Goal: Check status

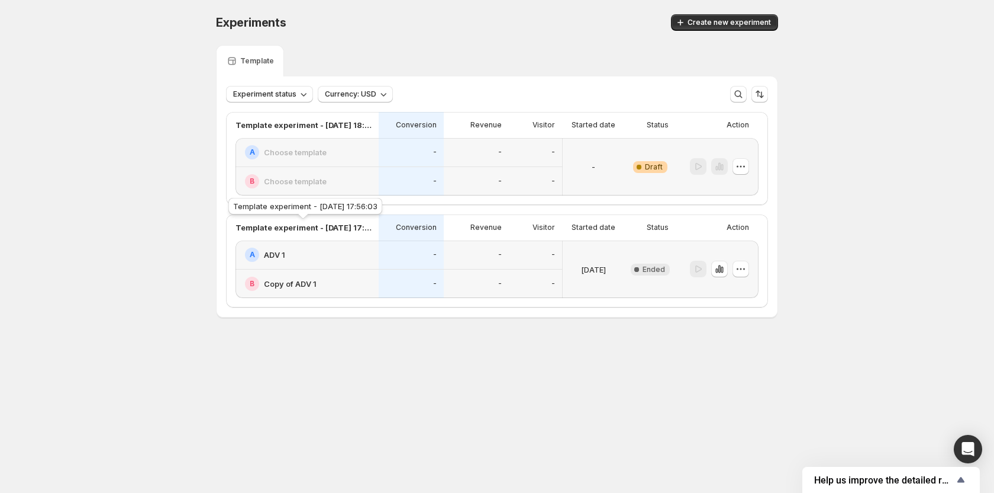
click at [367, 233] on p "Template experiment - [DATE] 17:56:03" at bounding box center [304, 227] width 136 height 12
click at [743, 269] on icon "button" at bounding box center [741, 269] width 12 height 12
click at [716, 271] on icon "button" at bounding box center [717, 270] width 2 height 5
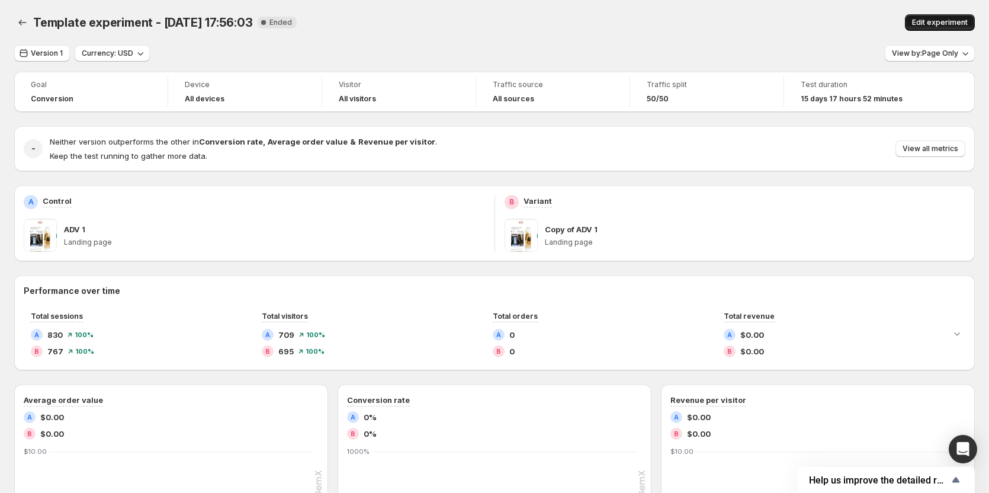
click at [919, 21] on button "Edit experiment" at bounding box center [940, 22] width 70 height 17
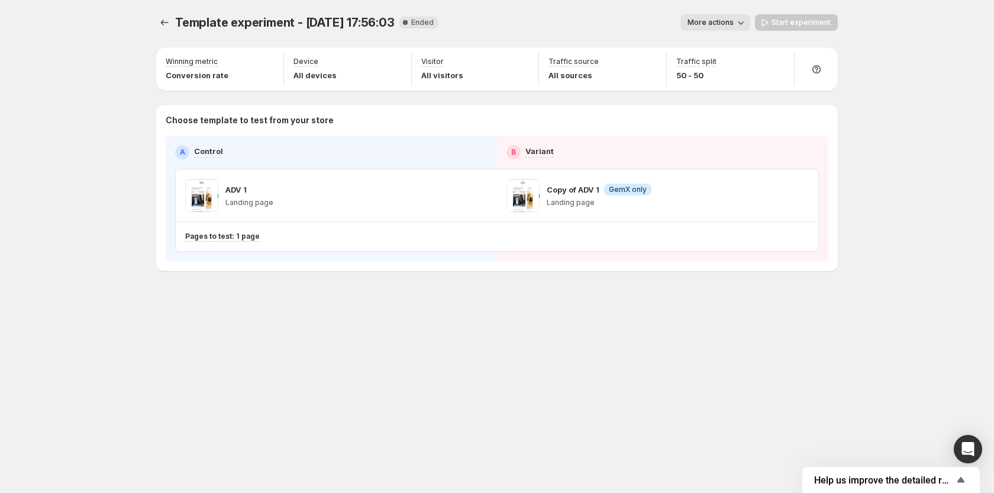
drag, startPoint x: 520, startPoint y: 197, endPoint x: 539, endPoint y: 195, distance: 19.0
click at [539, 195] on span at bounding box center [523, 195] width 33 height 33
drag, startPoint x: 527, startPoint y: 191, endPoint x: 613, endPoint y: 129, distance: 105.1
click at [613, 129] on div "Choose template to test from your store A Control B Variant ADV 1 Landing page …" at bounding box center [497, 187] width 663 height 147
click at [732, 33] on div "Template experiment - Sep 3, 17:56:03. This page is ready Template experiment -…" at bounding box center [497, 22] width 682 height 45
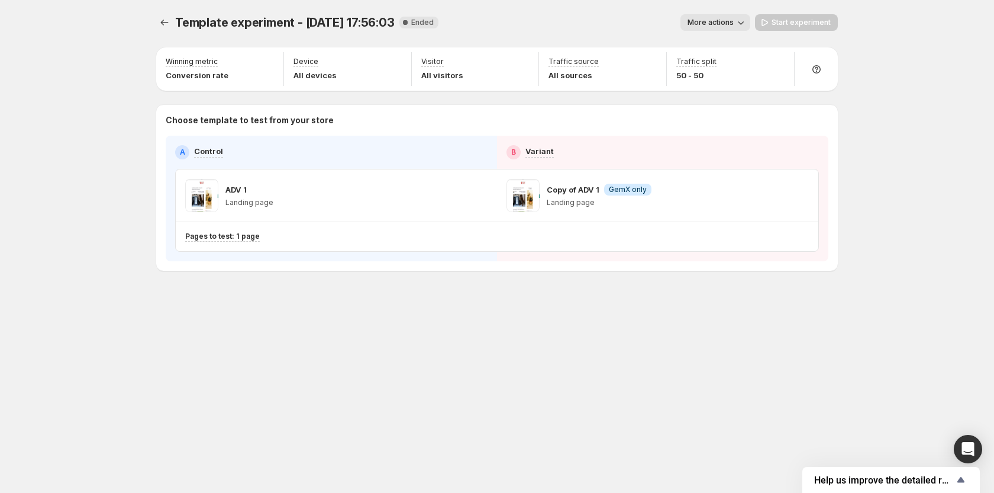
click at [732, 27] on span "More actions" at bounding box center [711, 22] width 46 height 9
click at [819, 65] on icon at bounding box center [817, 69] width 12 height 12
drag, startPoint x: 182, startPoint y: 192, endPoint x: 211, endPoint y: 231, distance: 49.5
click at [188, 194] on div "ADV 1 Landing page" at bounding box center [336, 195] width 321 height 52
drag, startPoint x: 212, startPoint y: 233, endPoint x: 224, endPoint y: 234, distance: 12.5
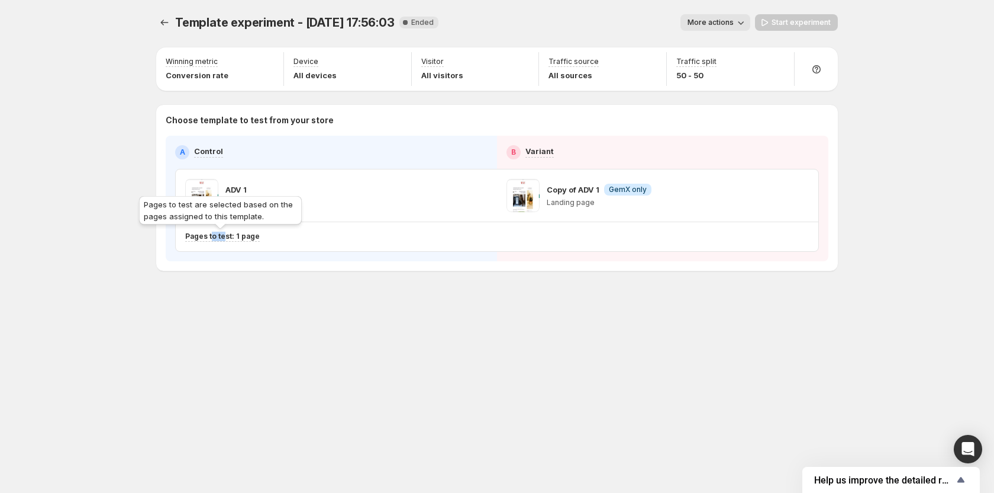
click at [224, 234] on p "Pages to test: 1 page" at bounding box center [222, 235] width 75 height 9
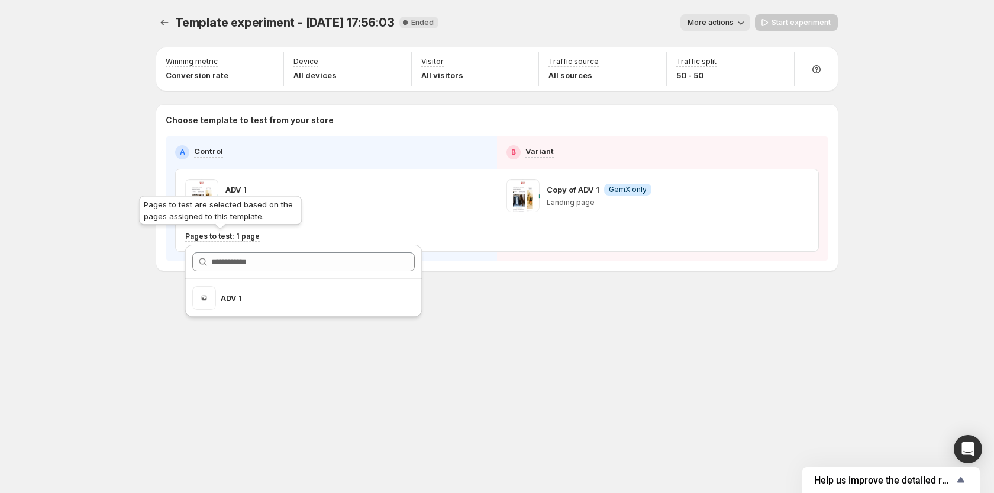
click at [224, 234] on p "Pages to test: 1 page" at bounding box center [222, 235] width 75 height 9
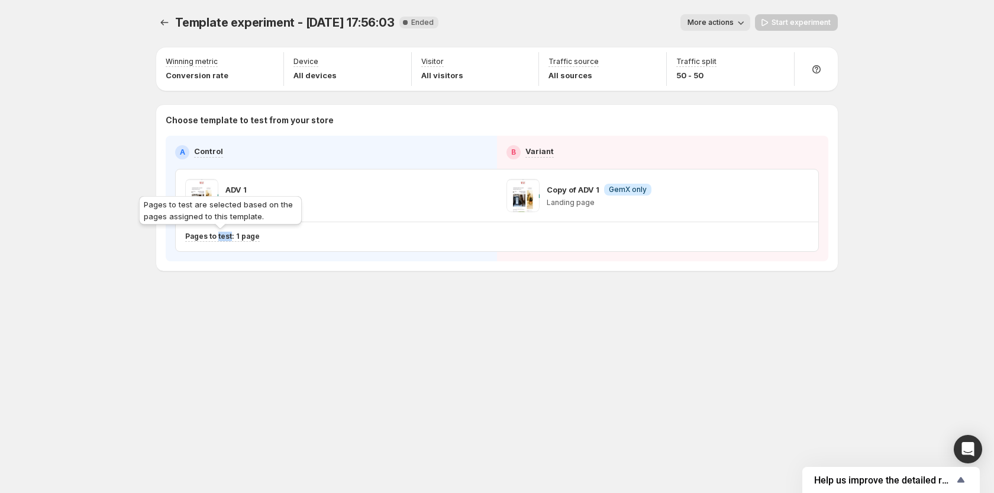
click at [224, 234] on p "Pages to test: 1 page" at bounding box center [222, 235] width 75 height 9
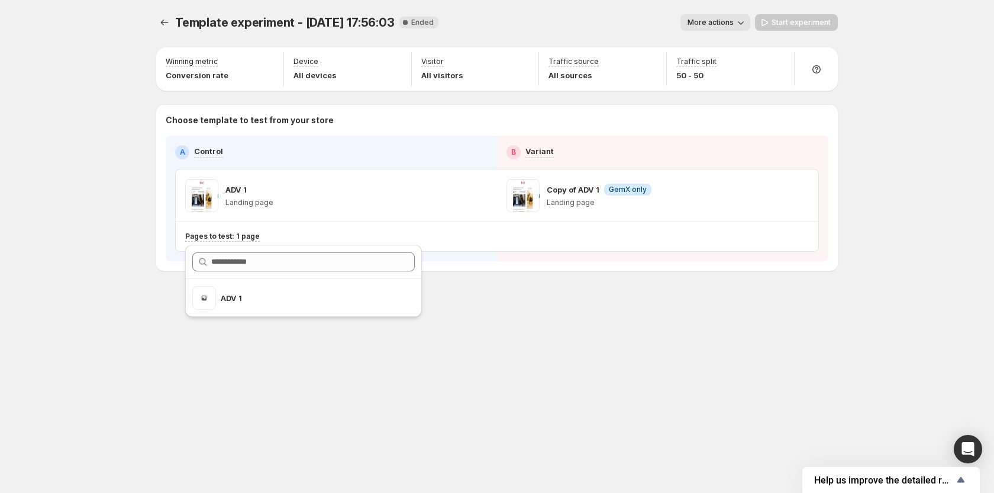
click at [216, 186] on span at bounding box center [201, 195] width 33 height 33
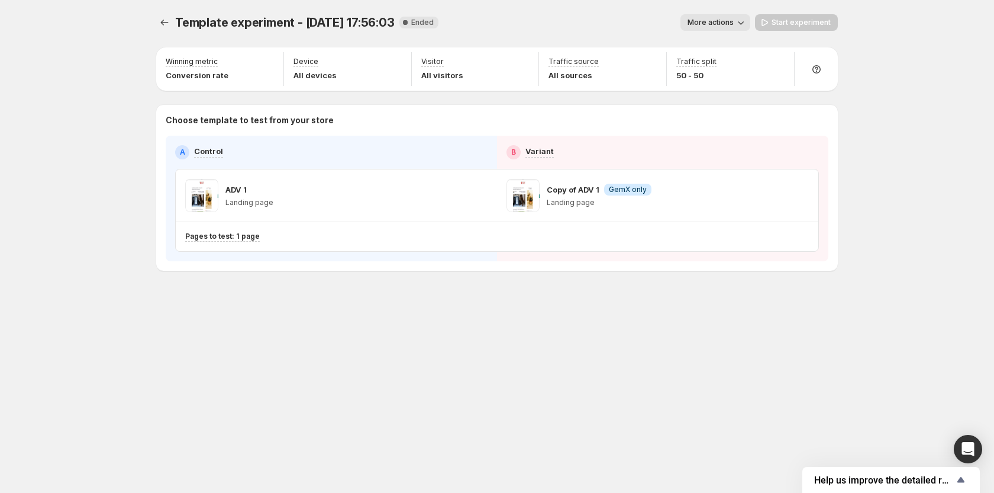
drag, startPoint x: 198, startPoint y: 191, endPoint x: 218, endPoint y: 191, distance: 20.1
click at [218, 191] on div "ADV 1 Landing page" at bounding box center [229, 195] width 88 height 33
click at [212, 191] on span at bounding box center [201, 195] width 33 height 33
drag, startPoint x: 657, startPoint y: 441, endPoint x: 651, endPoint y: 440, distance: 6.5
click at [656, 441] on div "Template experiment - Sep 3, 17:56:03. This page is ready Template experiment -…" at bounding box center [497, 246] width 710 height 493
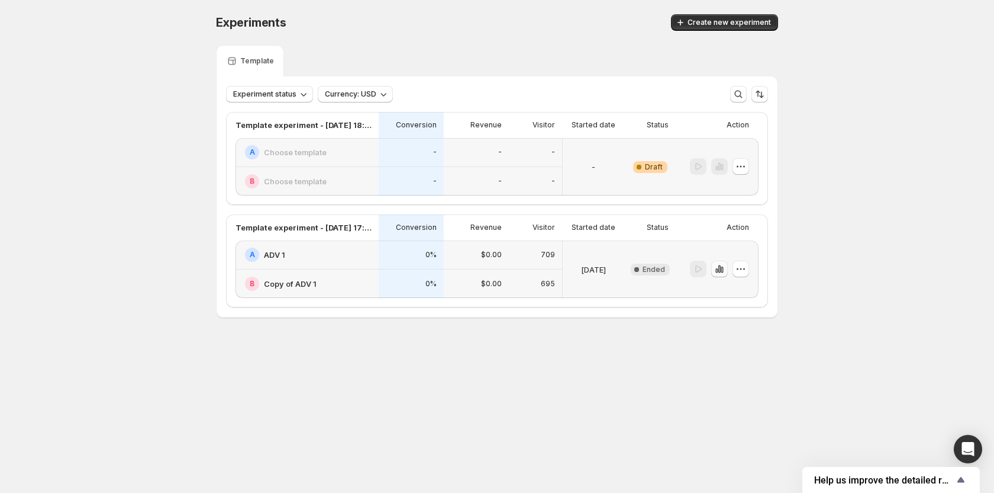
click at [718, 271] on icon "button" at bounding box center [717, 270] width 2 height 5
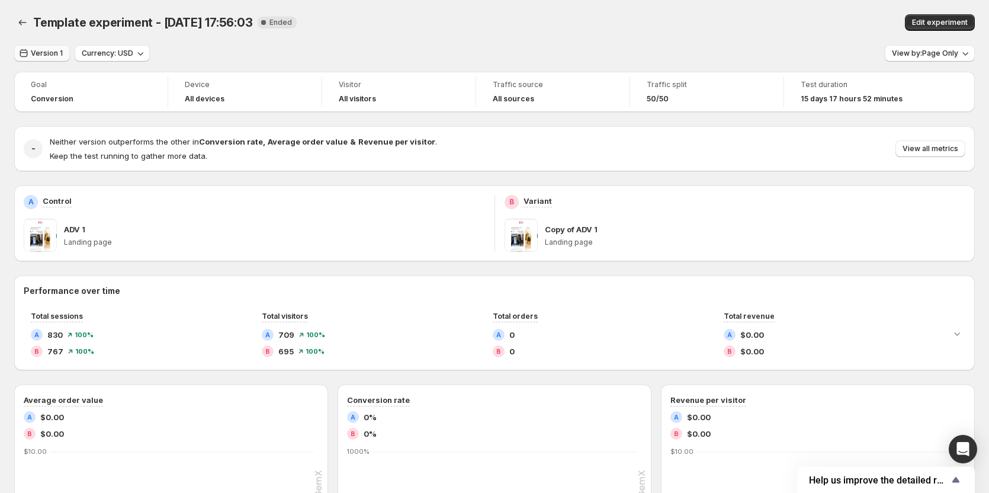
click at [36, 47] on button "Version 1" at bounding box center [42, 53] width 56 height 17
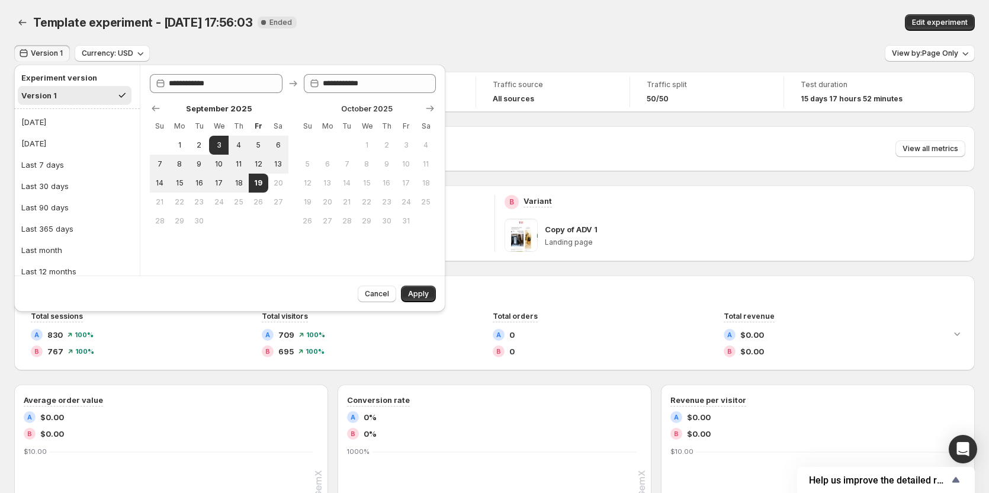
click at [36, 47] on button "Version 1" at bounding box center [42, 53] width 56 height 17
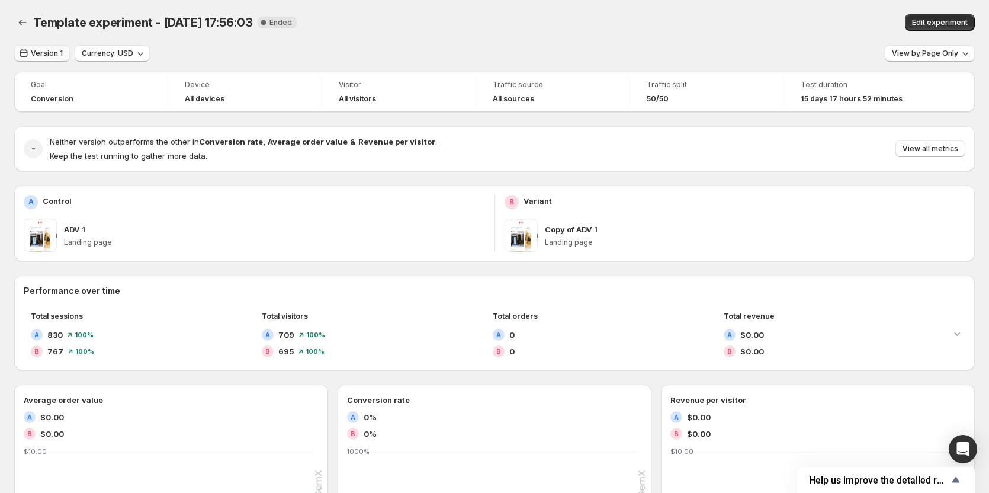
click at [36, 47] on button "Version 1" at bounding box center [42, 53] width 56 height 17
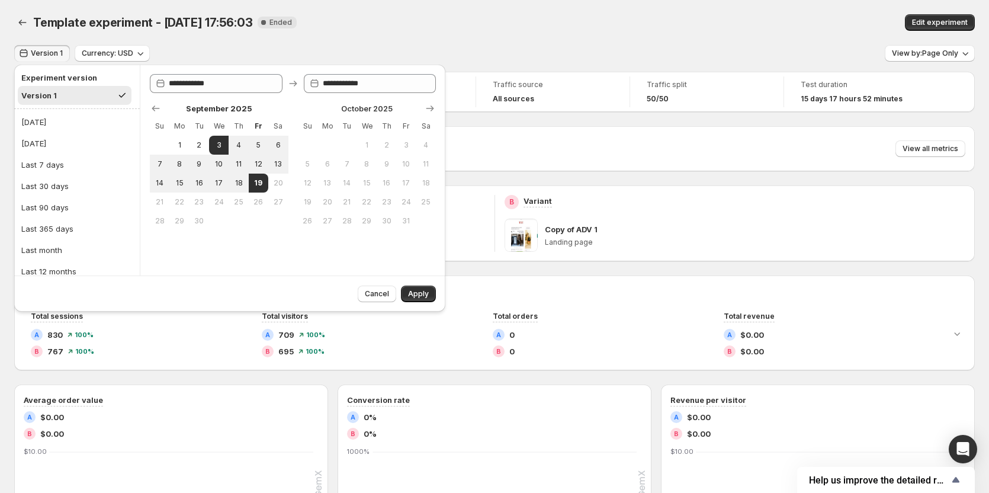
click at [36, 47] on button "Version 1" at bounding box center [42, 53] width 56 height 17
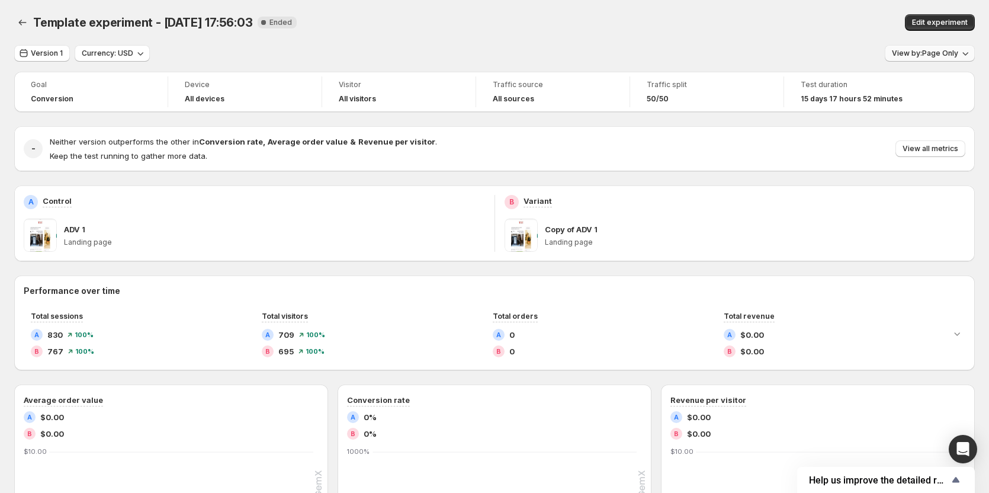
click at [937, 56] on span "View by: Page Only" at bounding box center [924, 53] width 66 height 9
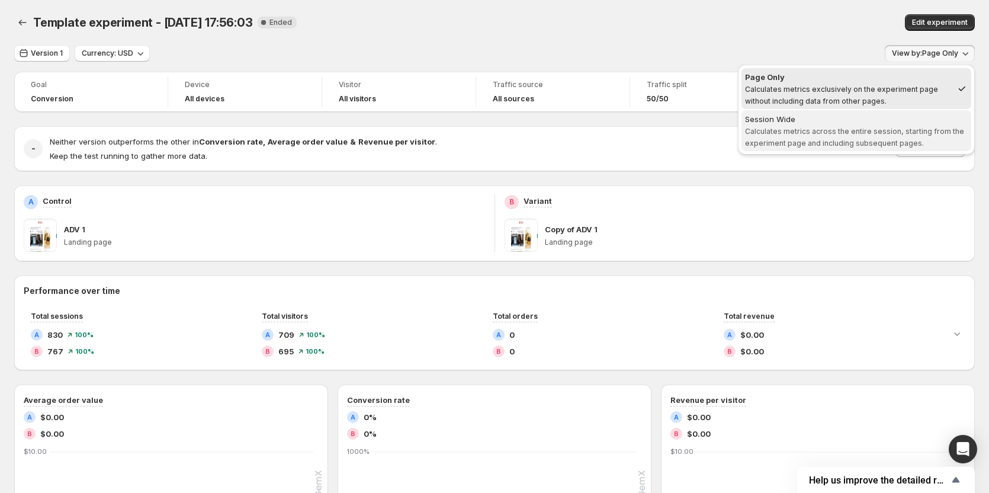
click at [885, 138] on span "Session Wide Calculates metrics across the entire session, starting from the ex…" at bounding box center [856, 130] width 223 height 34
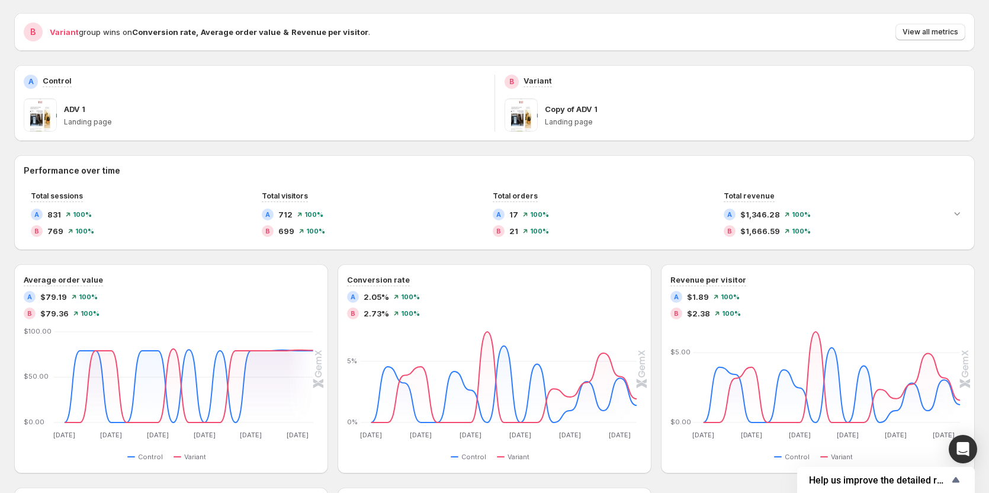
scroll to position [237, 0]
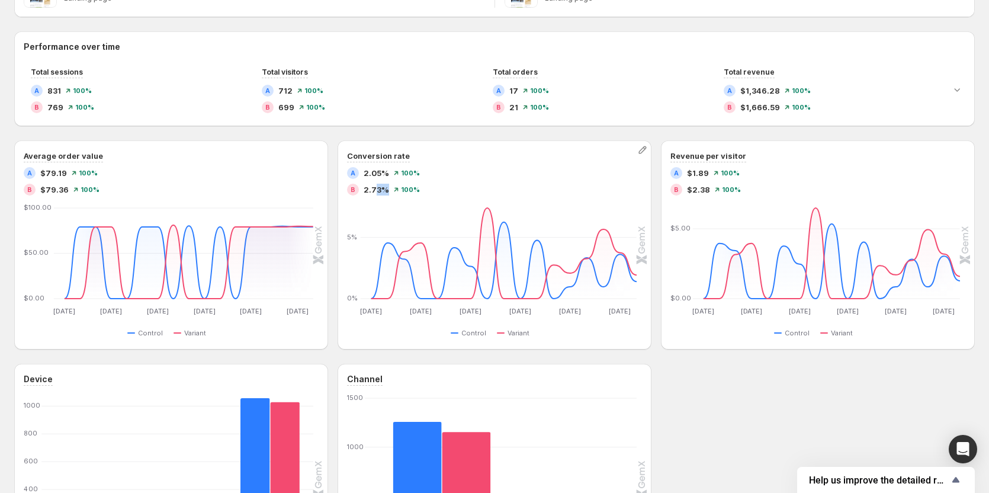
drag, startPoint x: 376, startPoint y: 188, endPoint x: 389, endPoint y: 187, distance: 12.5
click at [389, 187] on span "2.73%" at bounding box center [375, 190] width 25 height 12
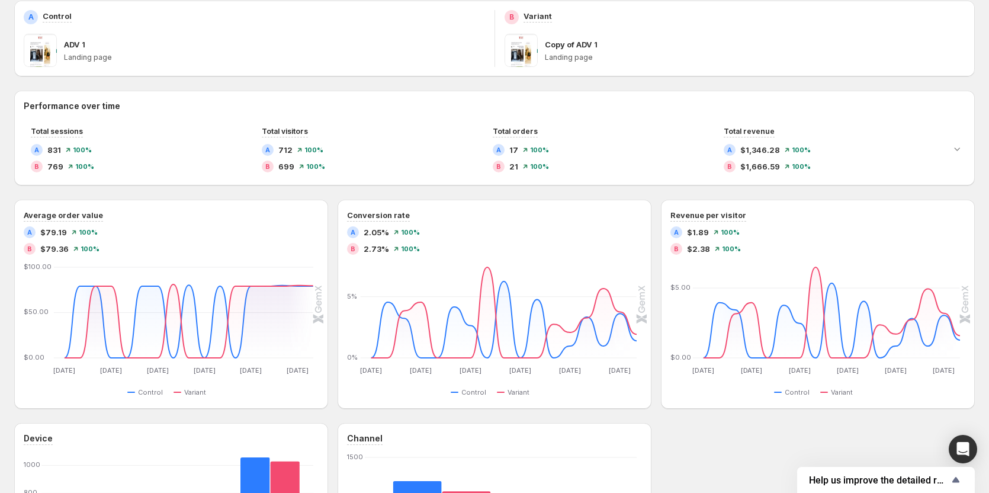
drag, startPoint x: 522, startPoint y: 46, endPoint x: 536, endPoint y: 48, distance: 14.4
click at [536, 48] on span at bounding box center [520, 50] width 33 height 33
click at [531, 47] on span at bounding box center [520, 50] width 33 height 33
